Goal: Transaction & Acquisition: Subscribe to service/newsletter

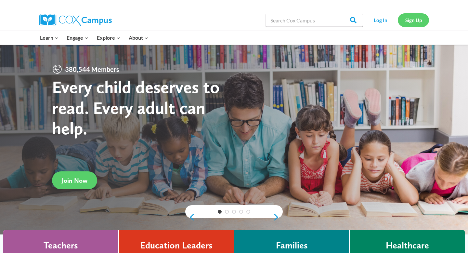
click at [400, 22] on link "Sign Up" at bounding box center [412, 19] width 31 height 13
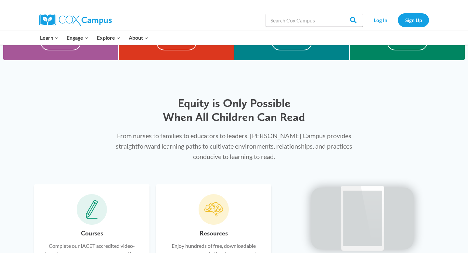
scroll to position [205, 0]
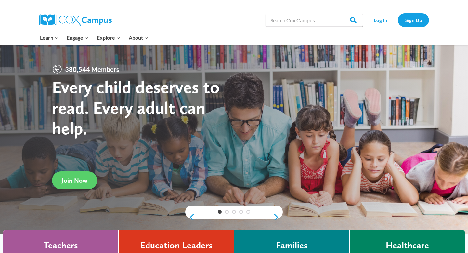
click at [414, 27] on div "Log In Sign Up" at bounding box center [397, 20] width 63 height 21
click at [414, 20] on link "Sign Up" at bounding box center [412, 19] width 31 height 13
